Goal: Navigation & Orientation: Understand site structure

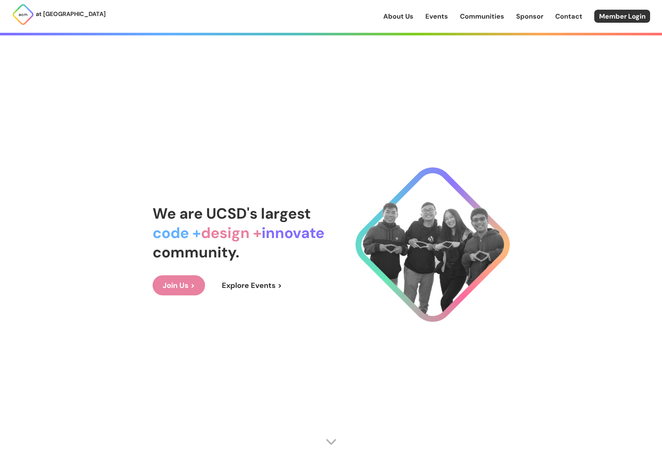
click at [530, 15] on link "Sponsor" at bounding box center [529, 17] width 27 height 10
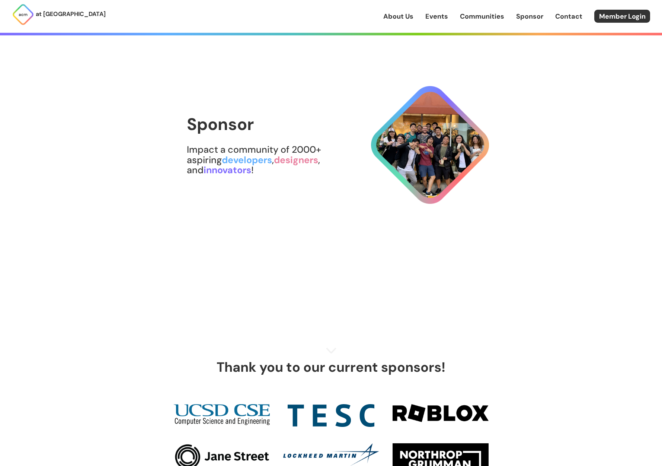
scroll to position [149, 0]
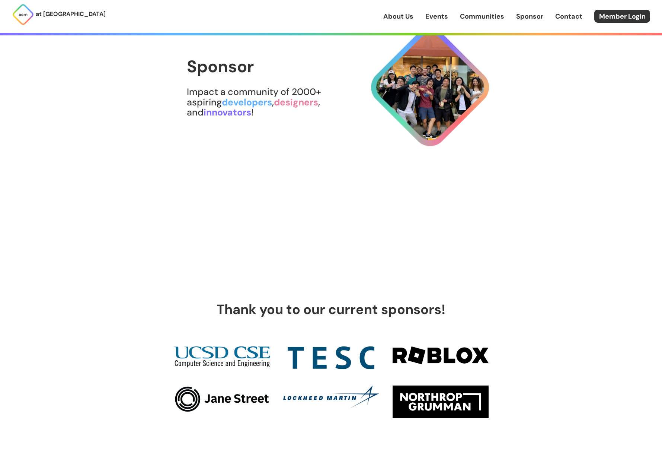
click at [438, 19] on link "Events" at bounding box center [436, 17] width 23 height 10
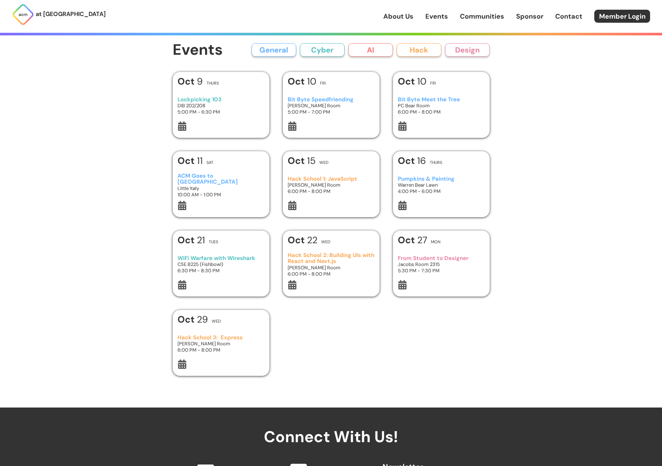
click at [480, 15] on link "Communities" at bounding box center [482, 17] width 44 height 10
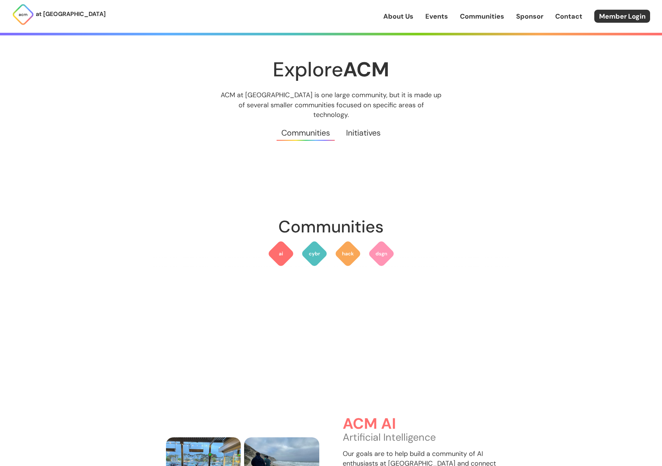
click at [523, 17] on link "Sponsor" at bounding box center [529, 17] width 27 height 10
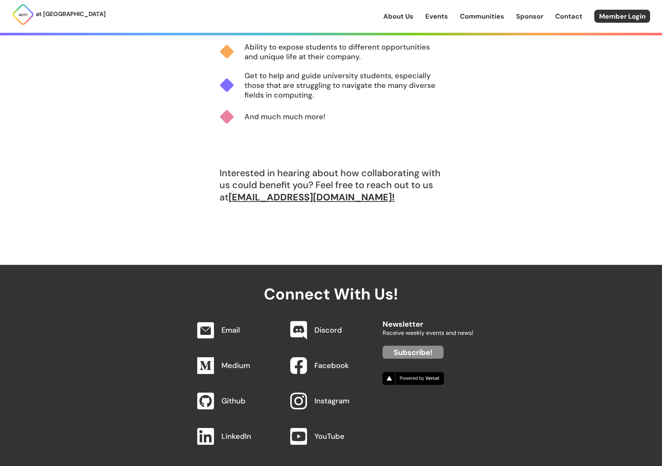
scroll to position [709, 0]
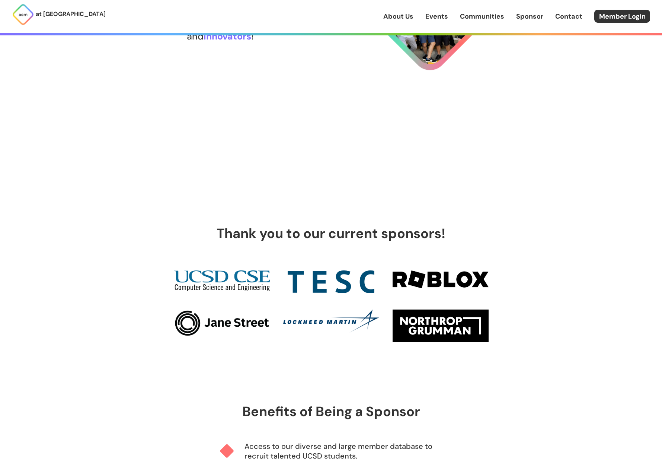
click at [575, 13] on link "Contact" at bounding box center [568, 17] width 27 height 10
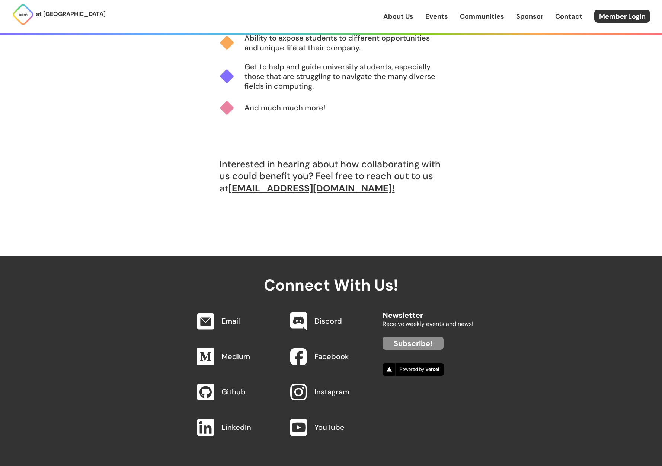
scroll to position [709, 0]
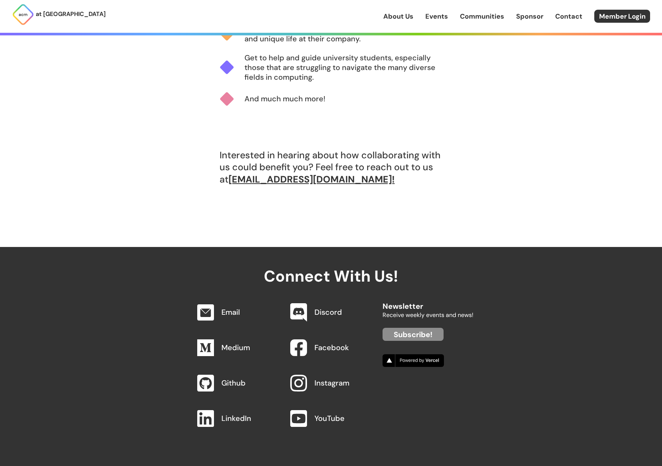
click at [394, 19] on link "About Us" at bounding box center [398, 17] width 30 height 10
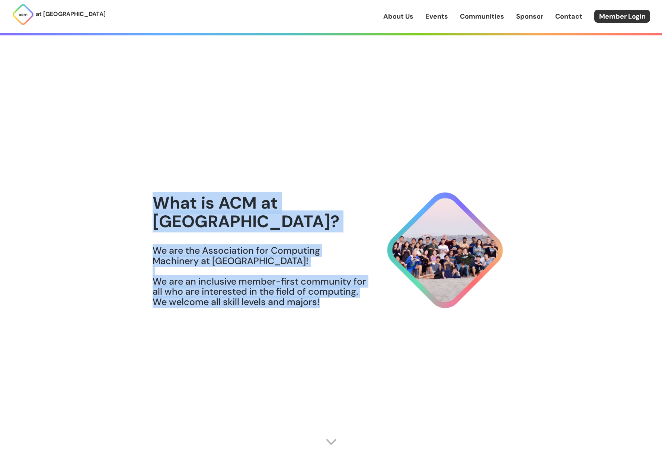
drag, startPoint x: 153, startPoint y: 207, endPoint x: 325, endPoint y: 298, distance: 194.3
click at [325, 298] on div "What is ACM at [GEOGRAPHIC_DATA]? We are the Association for Computing Machiner…" at bounding box center [260, 255] width 214 height 123
click at [269, 269] on h3 "We are the Association for Computing Machinery at [GEOGRAPHIC_DATA]! We are an …" at bounding box center [260, 275] width 214 height 61
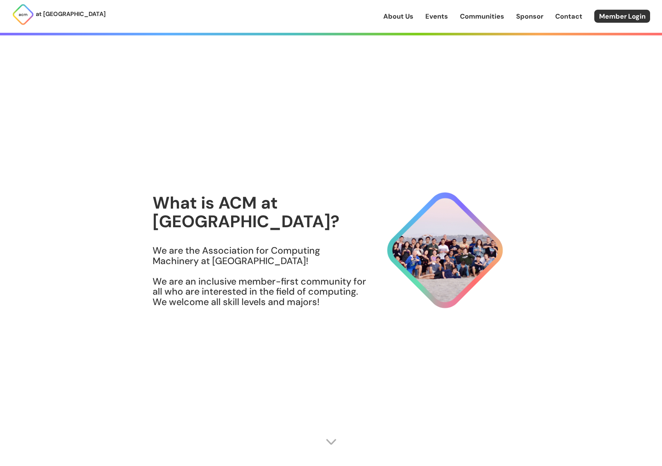
click at [156, 208] on h1 "What is ACM at [GEOGRAPHIC_DATA]?" at bounding box center [260, 212] width 214 height 37
